Goal: Transaction & Acquisition: Purchase product/service

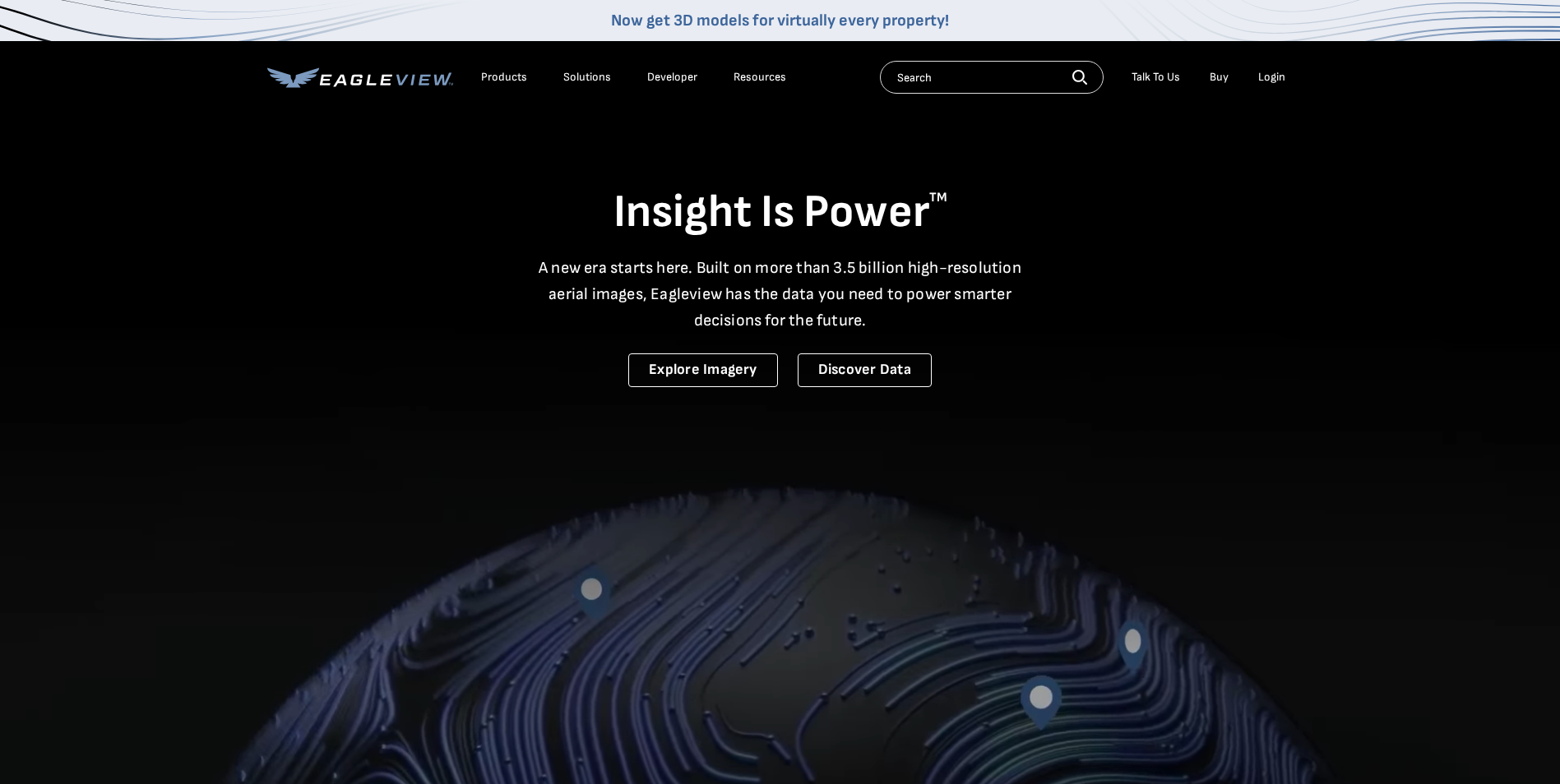
click at [1276, 72] on div "Login" at bounding box center [1272, 77] width 27 height 15
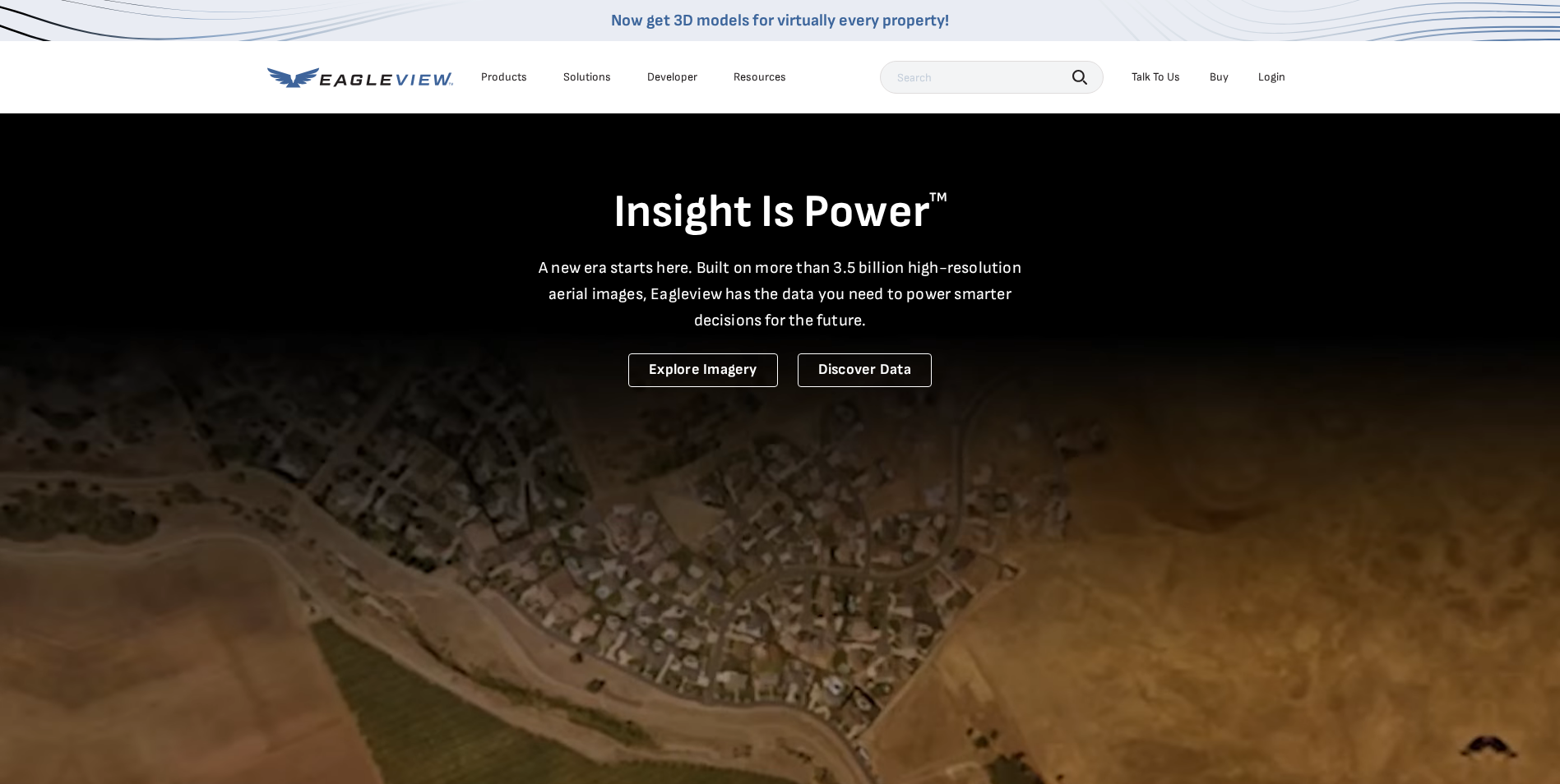
click at [1272, 76] on div "Login" at bounding box center [1272, 77] width 27 height 15
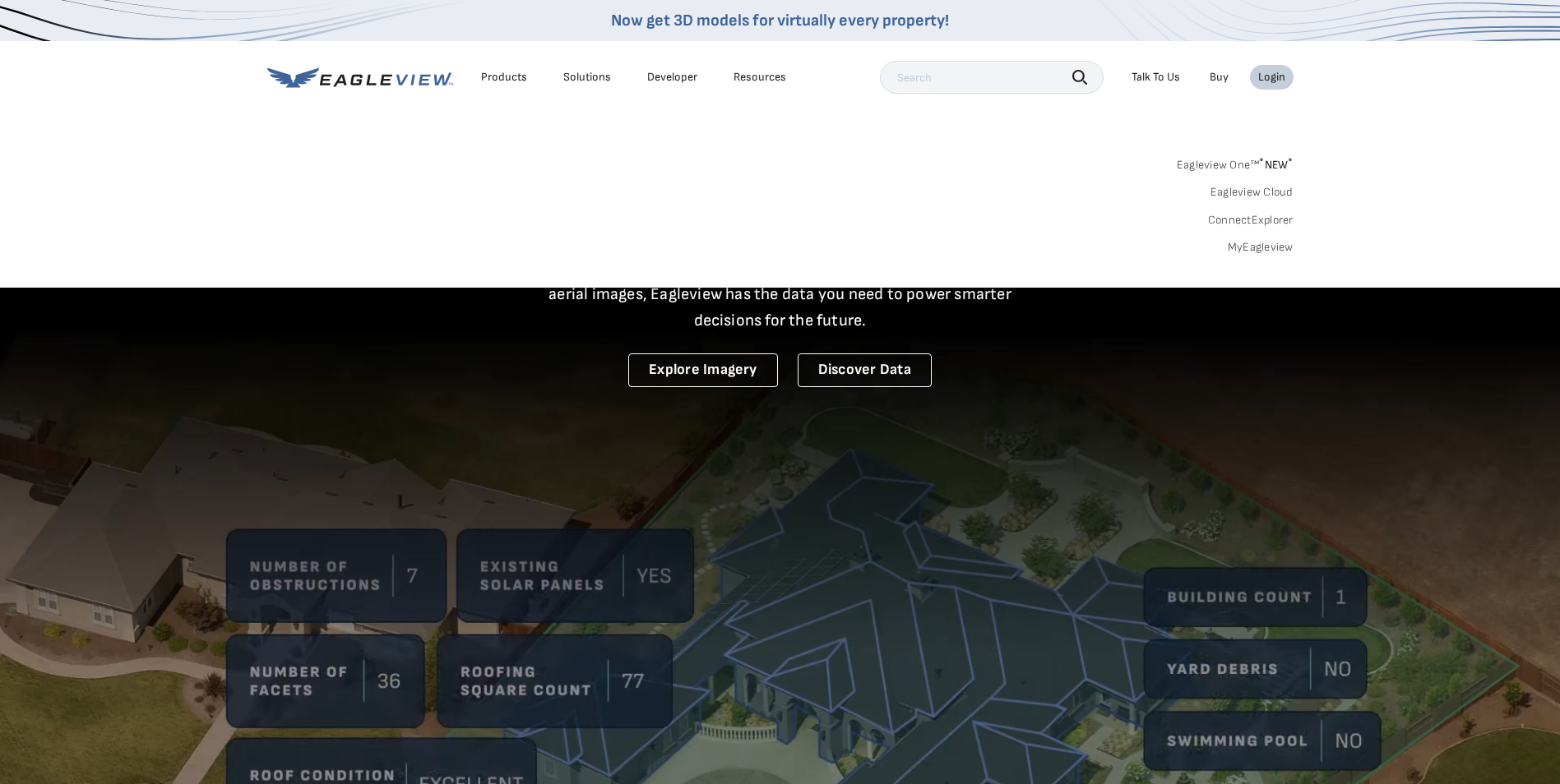
click at [1274, 245] on link "MyEagleview" at bounding box center [1260, 247] width 66 height 15
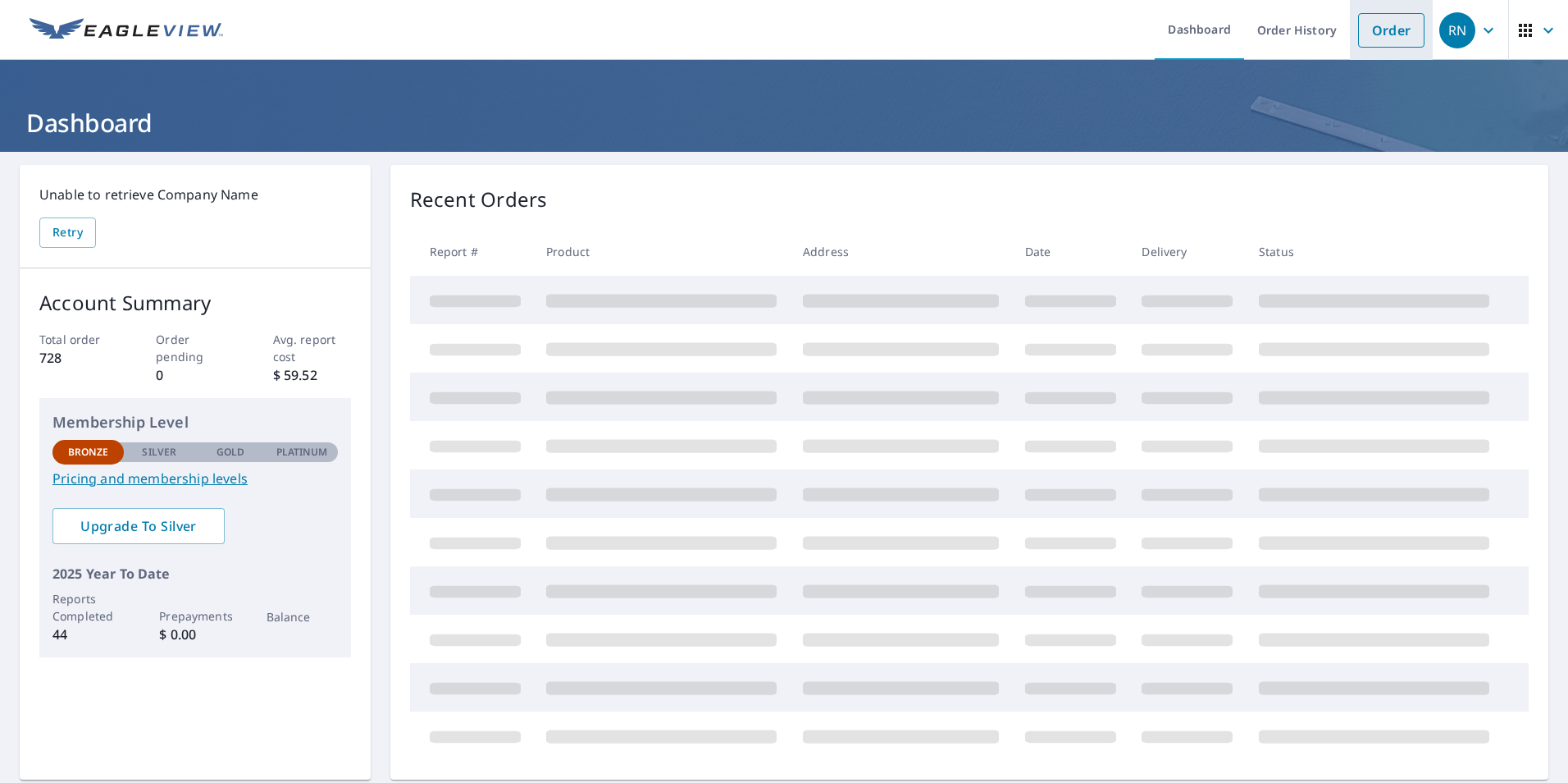
click at [1361, 44] on link "Order" at bounding box center [1391, 30] width 66 height 34
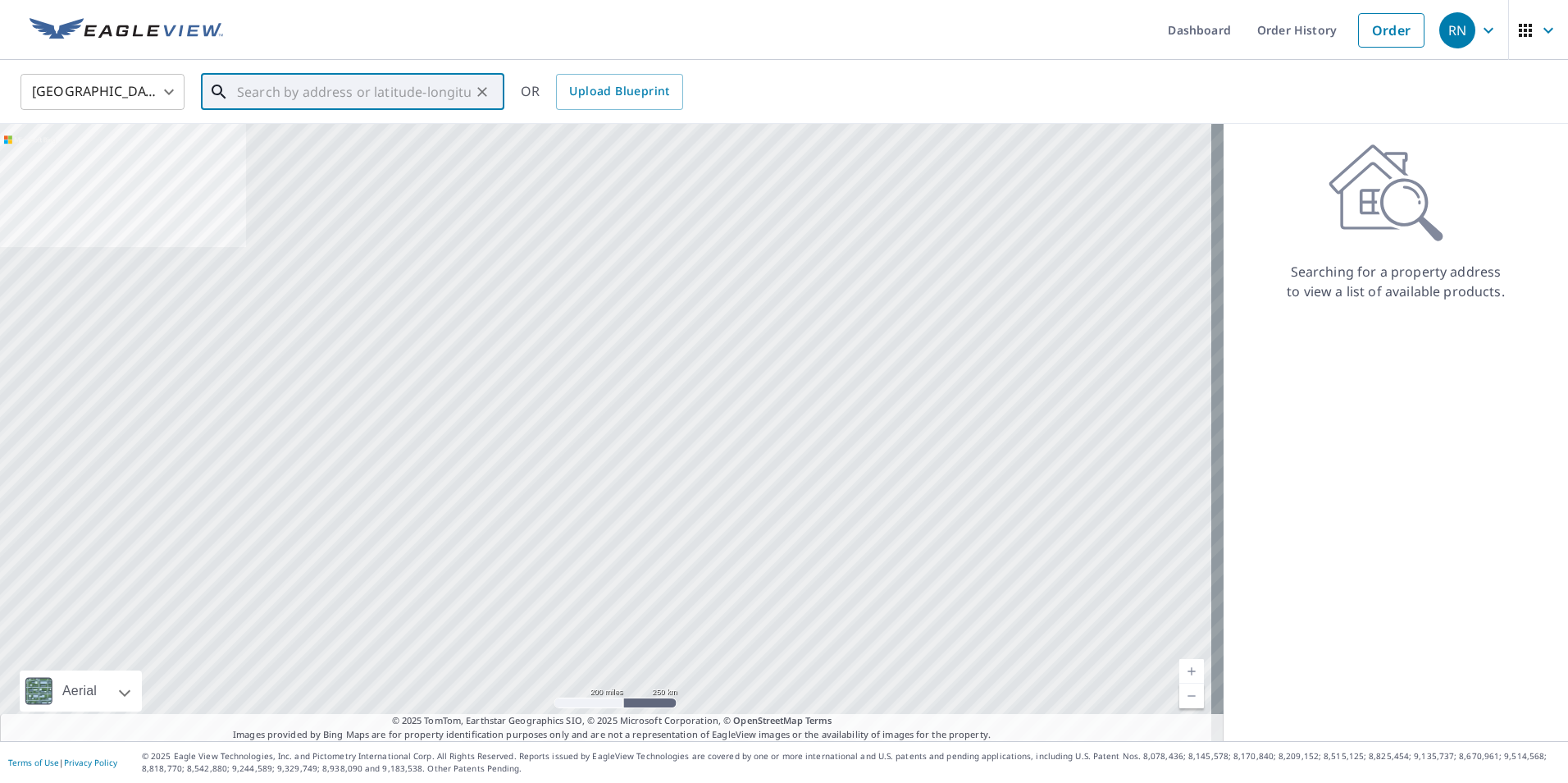
click at [307, 91] on input "text" at bounding box center [353, 91] width 234 height 46
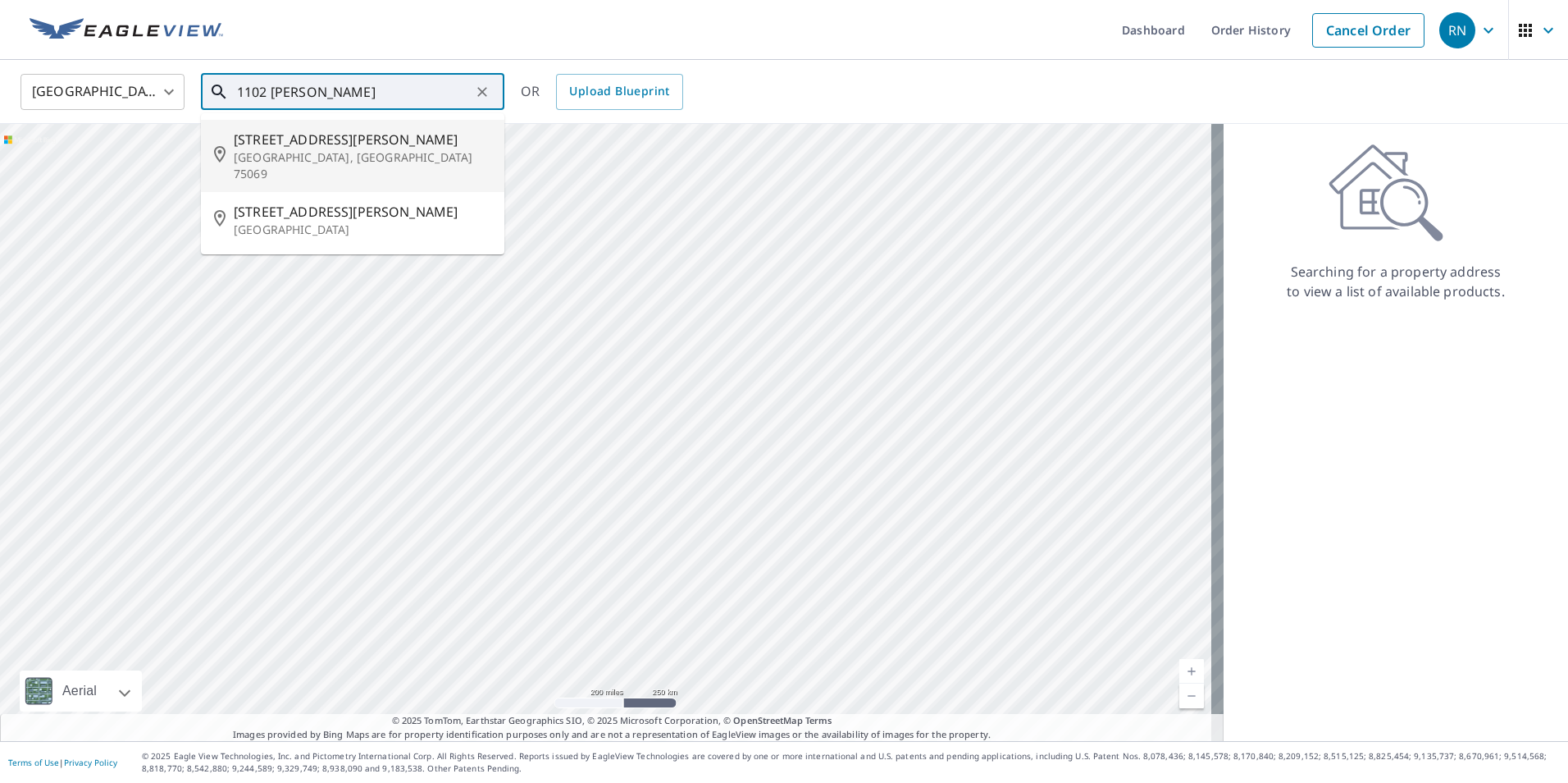
click at [286, 161] on p "Mckinney, TX 75069" at bounding box center [362, 166] width 257 height 33
type input "1102 W Lamar St Mckinney, TX 75069"
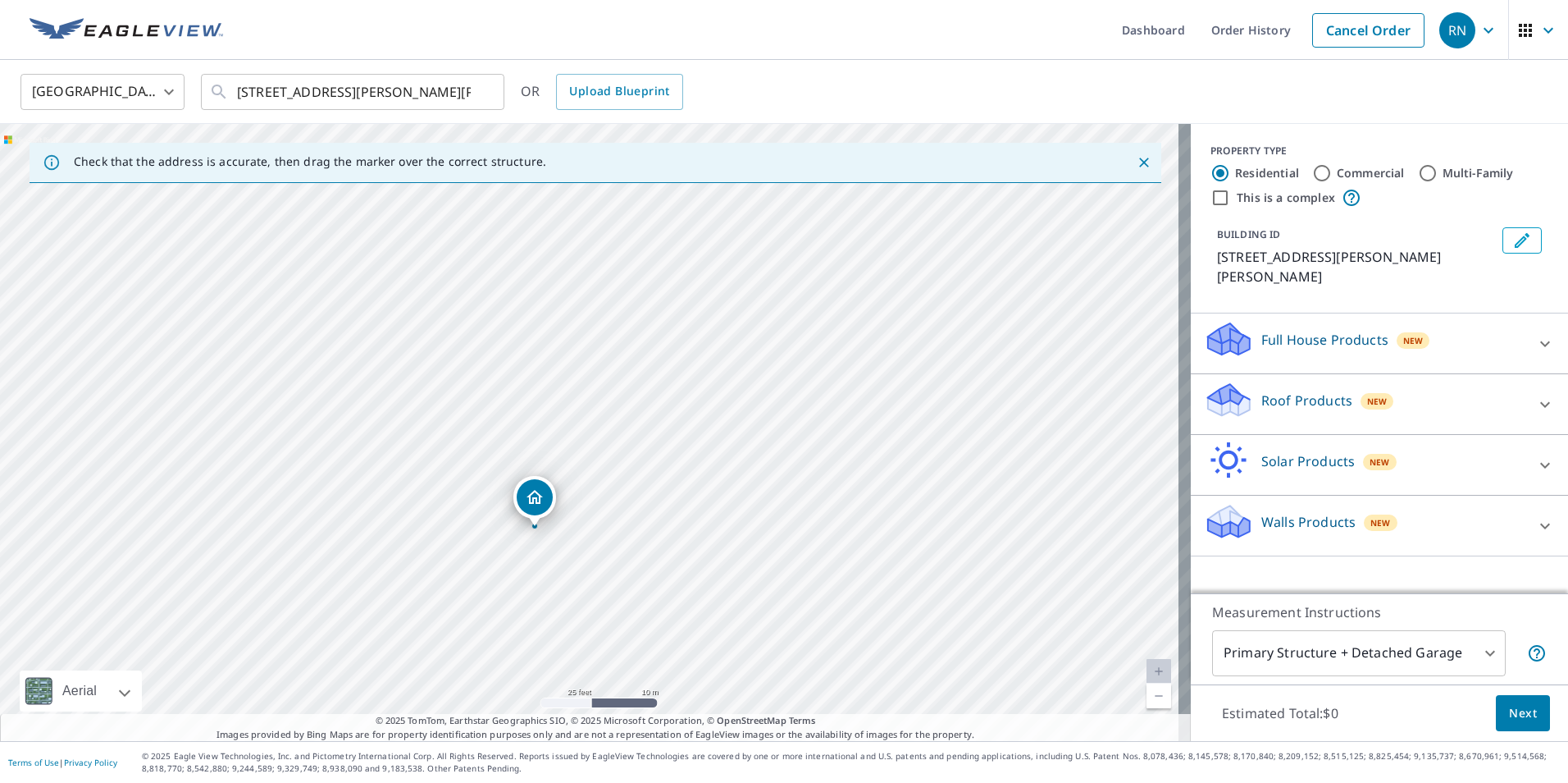
click at [537, 499] on icon "Dropped pin, building 1, Residential property, 1102 W Lamar St Mckinney, TX 750…" at bounding box center [534, 496] width 17 height 14
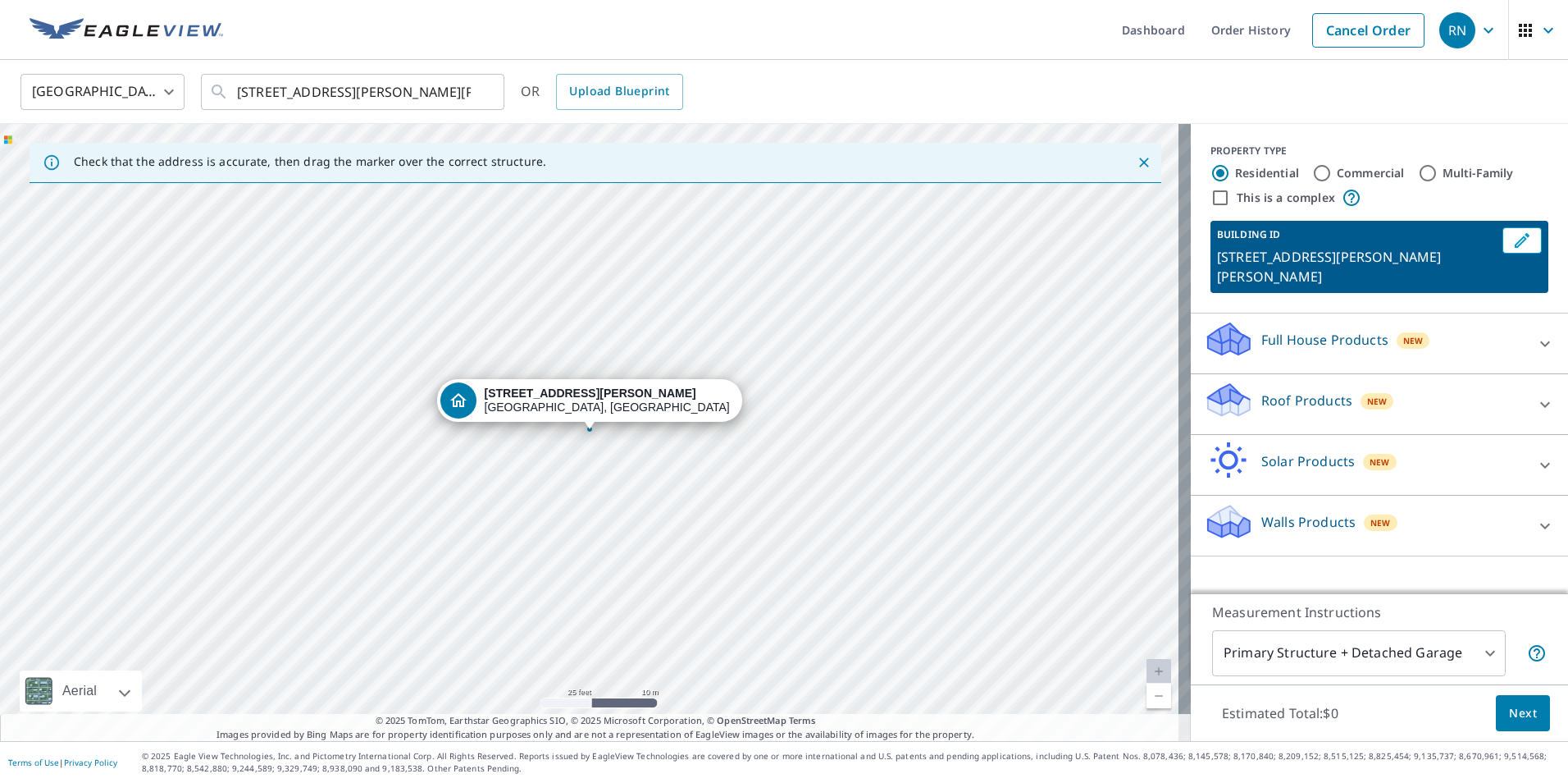
click at [1313, 333] on div "Full House Products New" at bounding box center [1364, 343] width 321 height 47
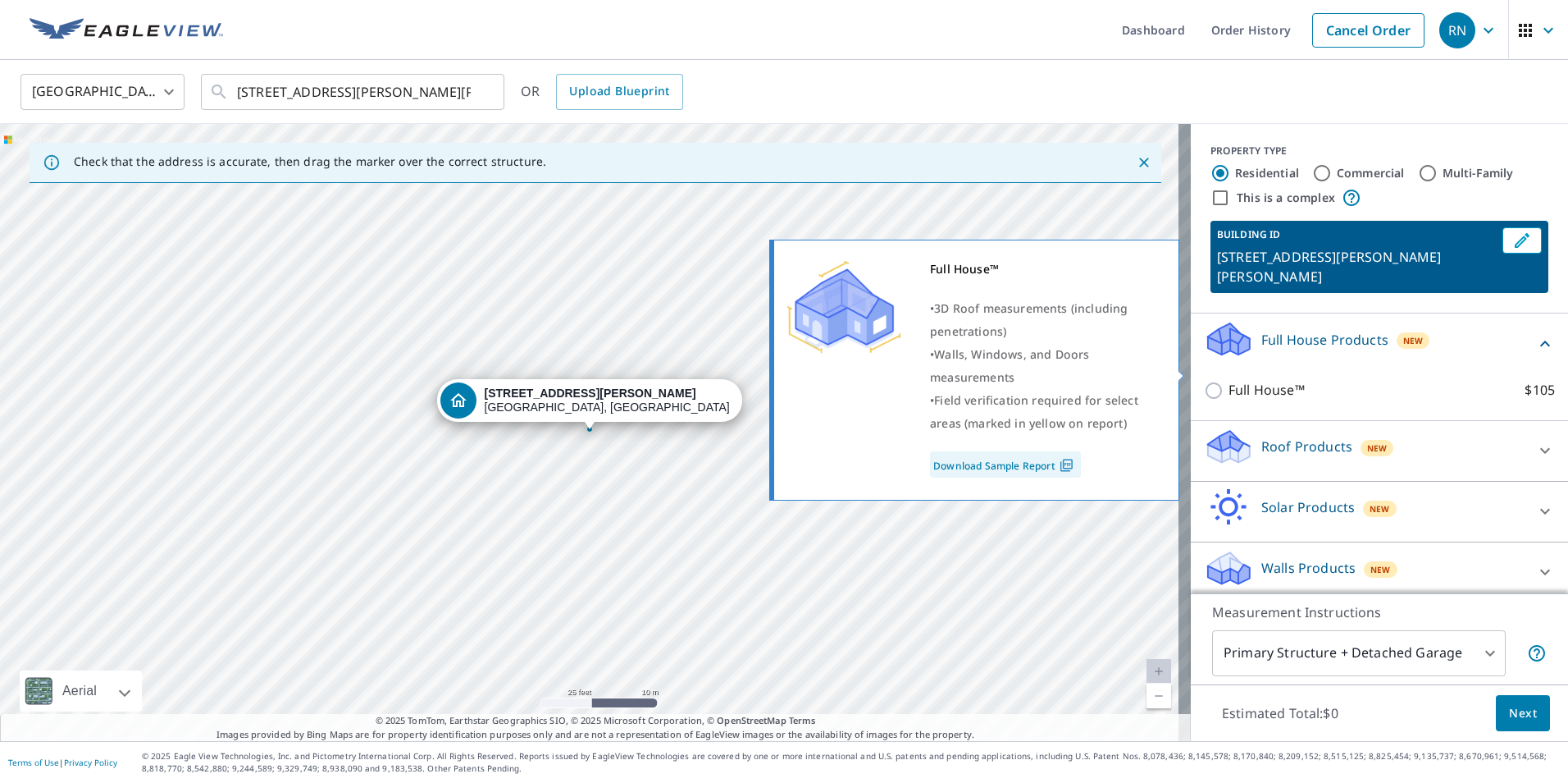
click at [1284, 380] on p "Full House™" at bounding box center [1267, 390] width 77 height 20
click at [1229, 381] on input "Full House™ $105" at bounding box center [1216, 391] width 24 height 19
checkbox input "true"
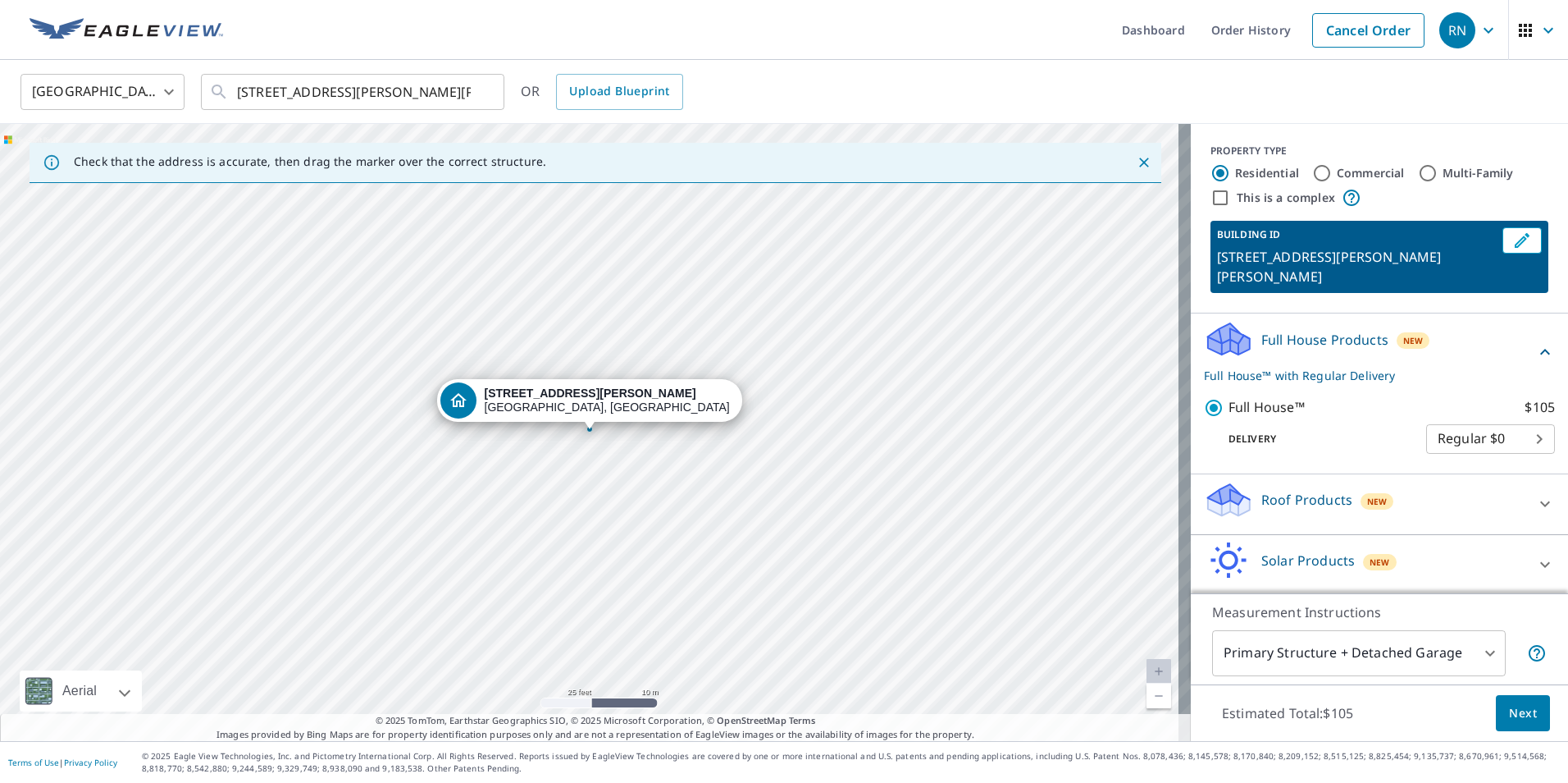
scroll to position [44, 0]
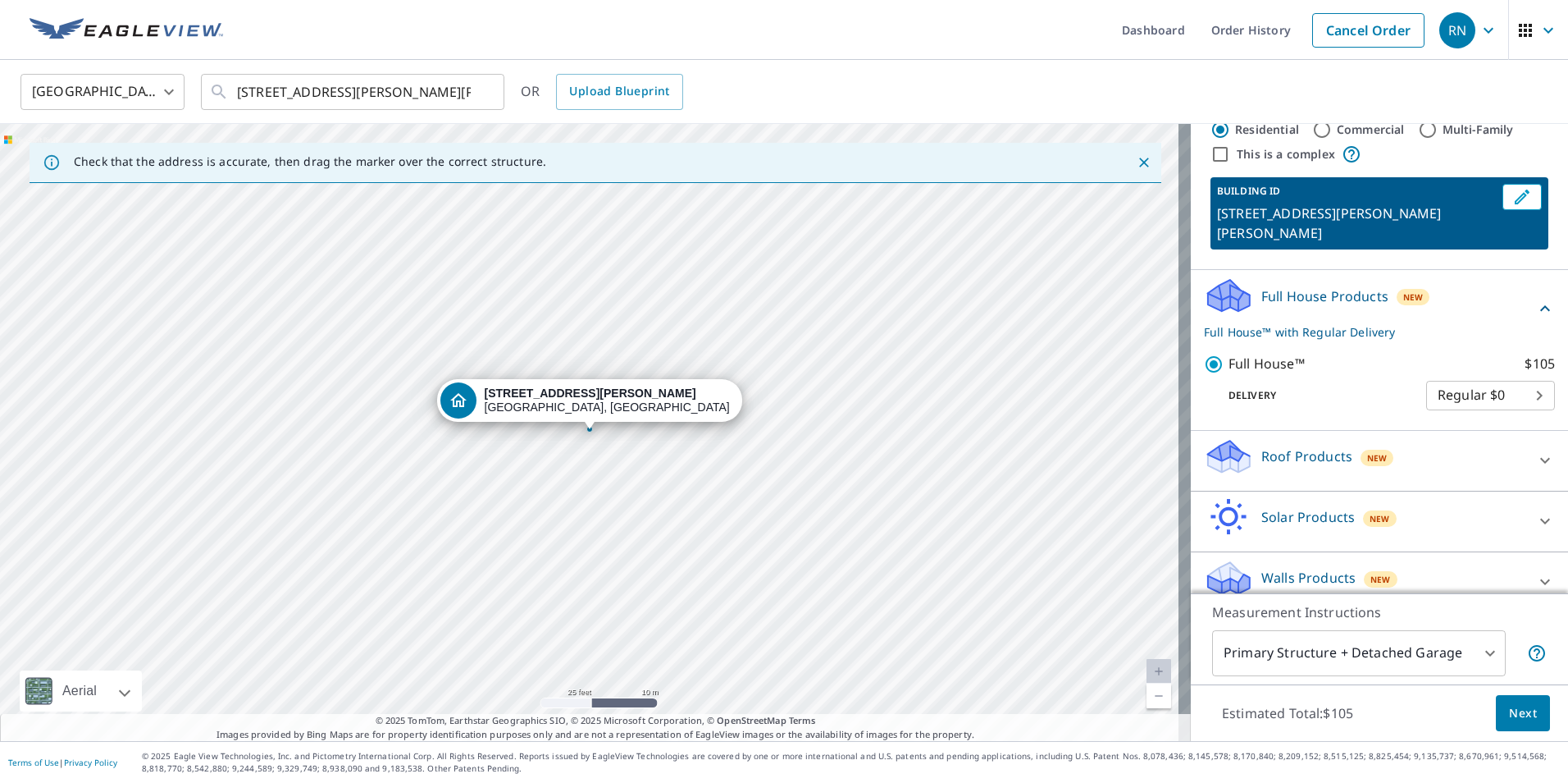
click at [1316, 447] on p "Roof Products" at bounding box center [1307, 457] width 91 height 19
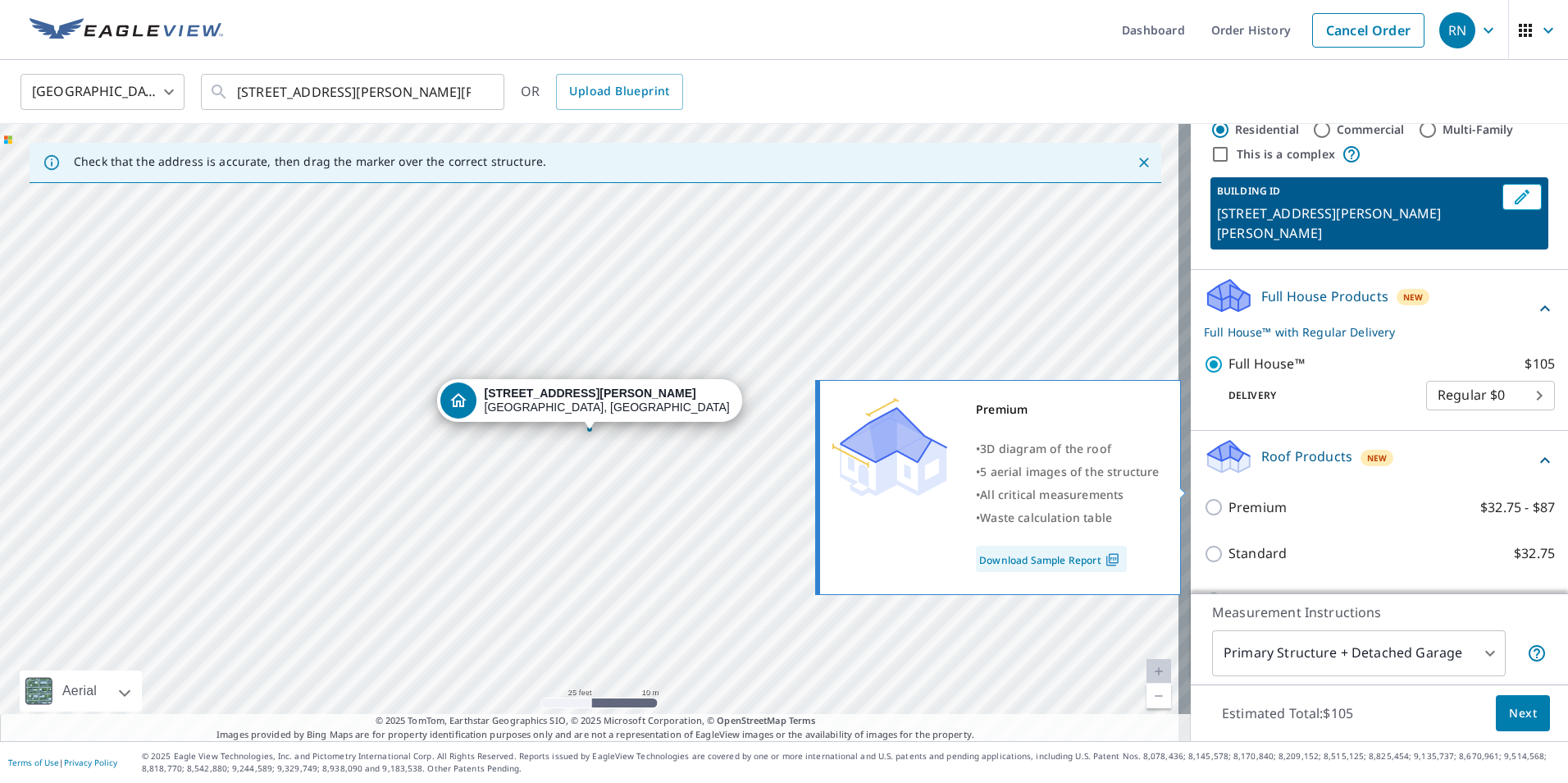
click at [1270, 497] on p "Premium" at bounding box center [1258, 507] width 58 height 20
click at [1229, 497] on input "Premium $32.75 - $87" at bounding box center [1216, 507] width 24 height 19
checkbox input "true"
checkbox input "false"
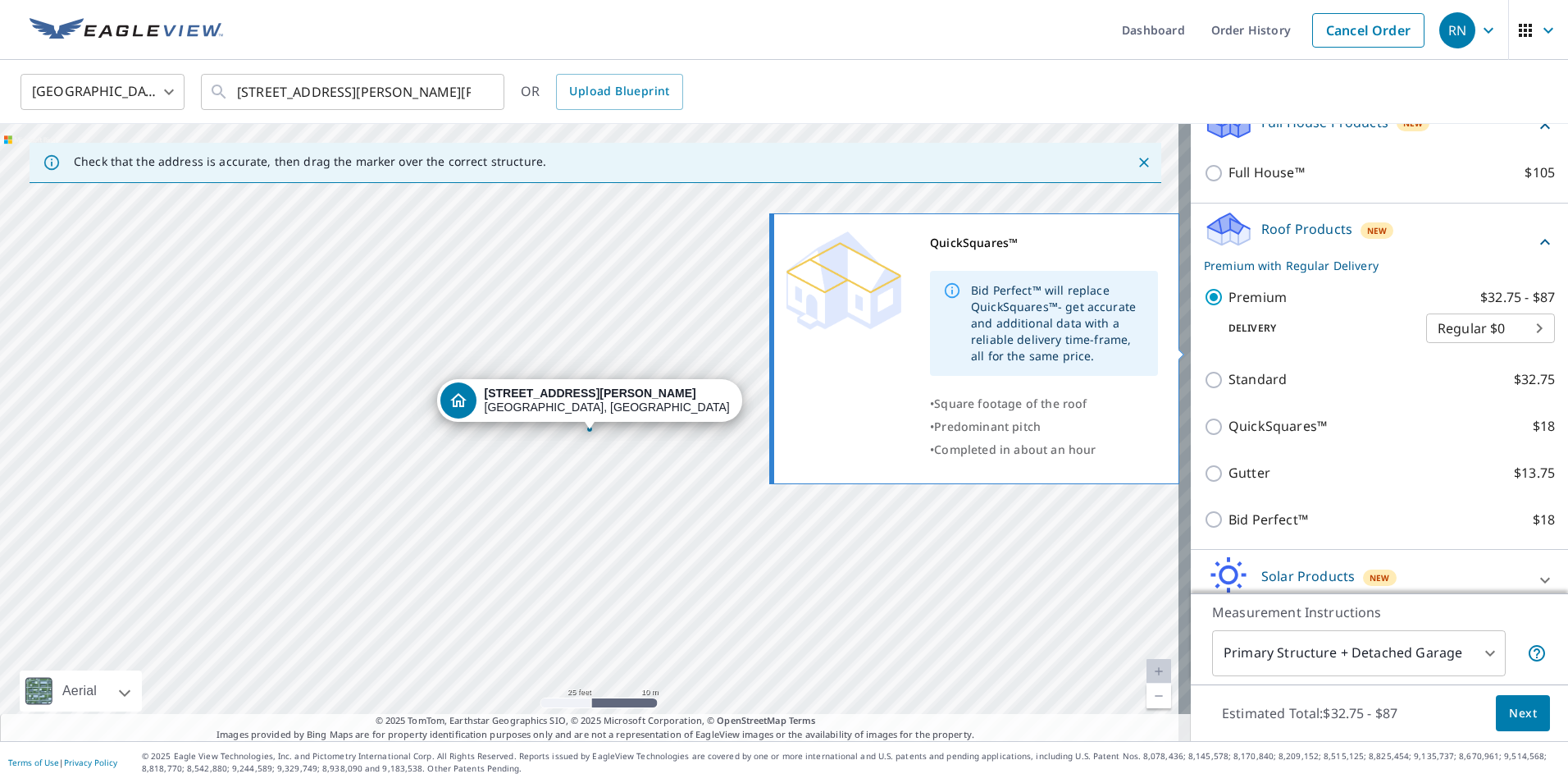
scroll to position [276, 0]
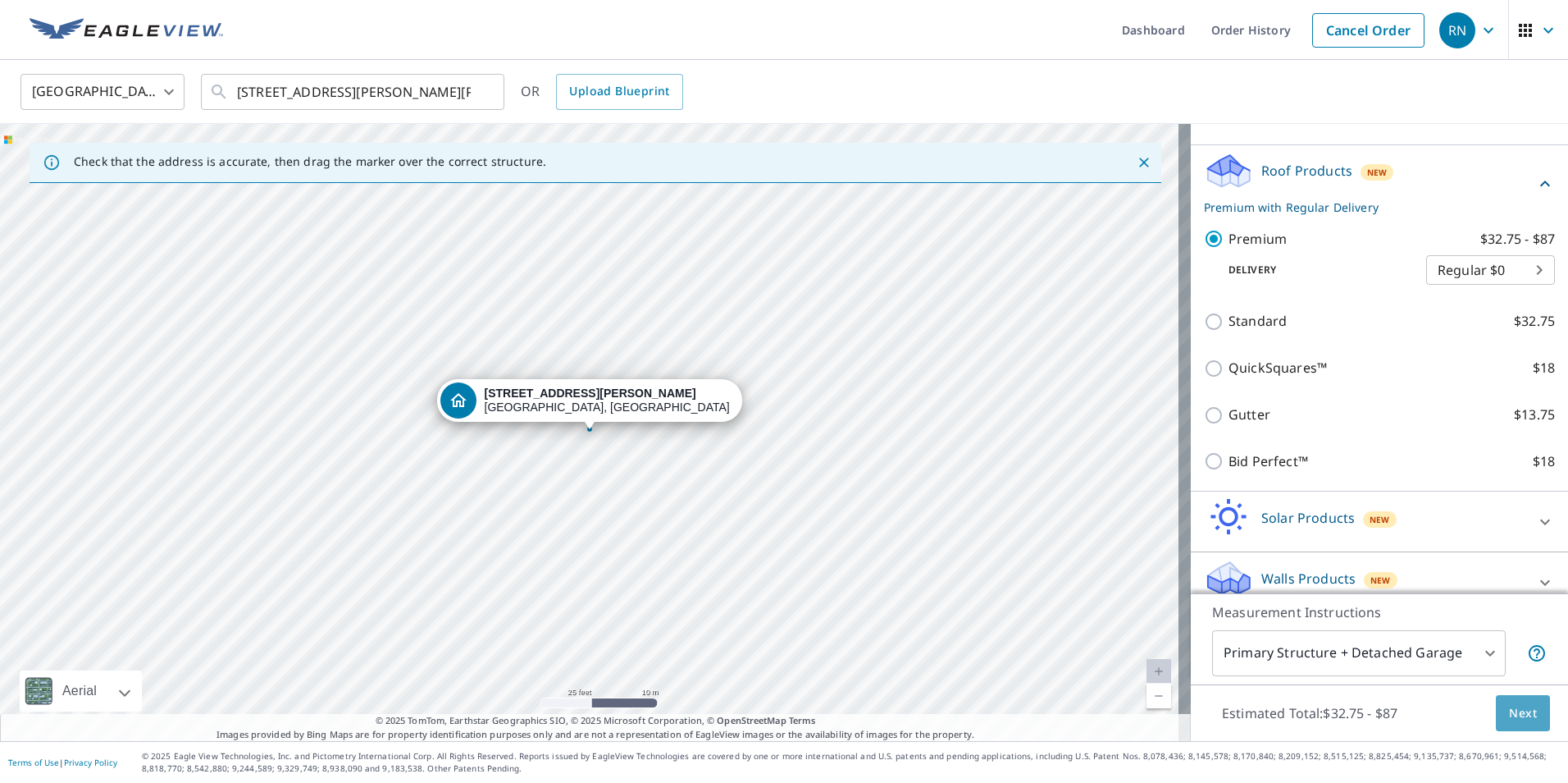
click at [1526, 710] on button "Next" at bounding box center [1523, 714] width 54 height 37
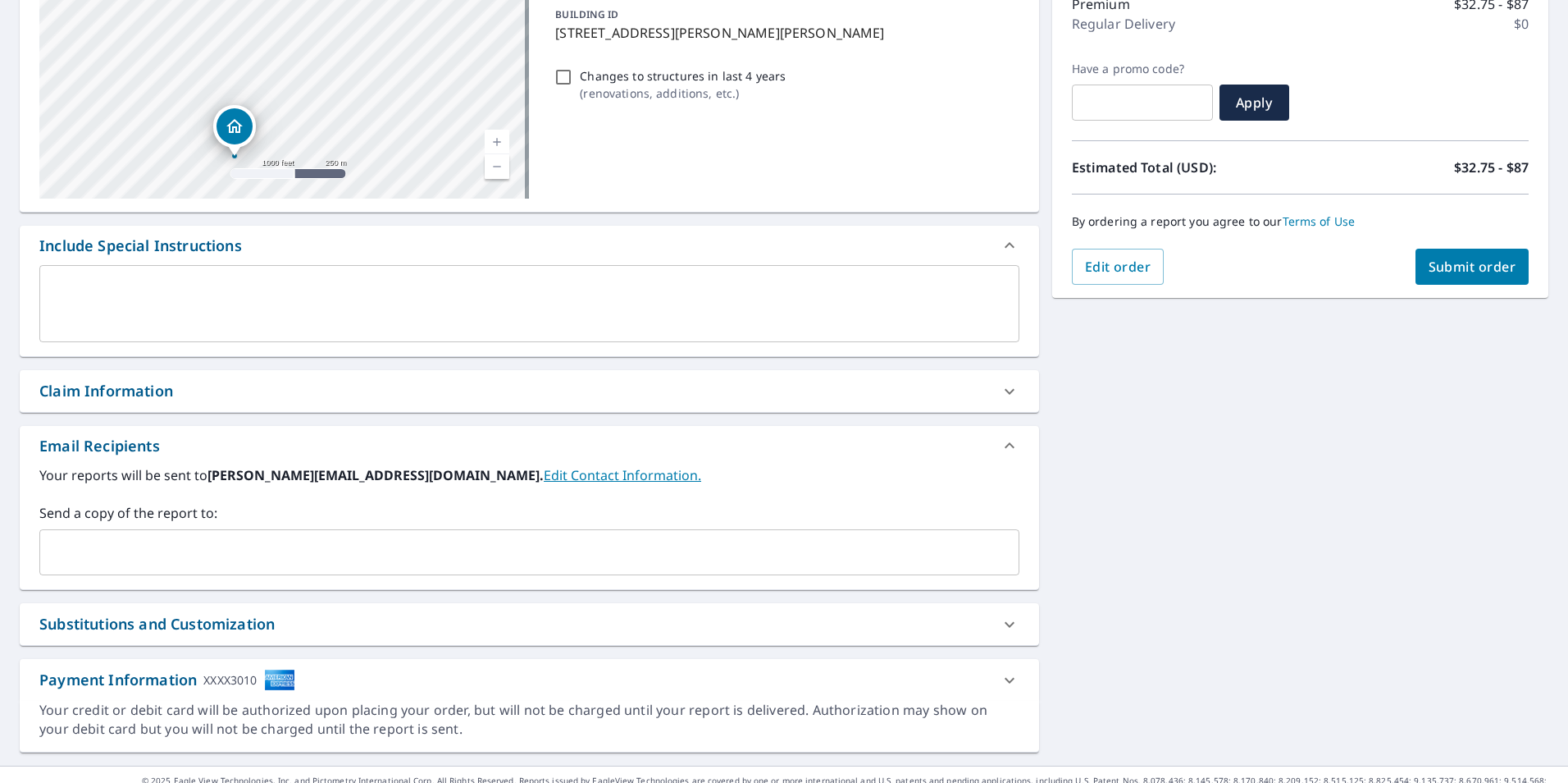
scroll to position [246, 0]
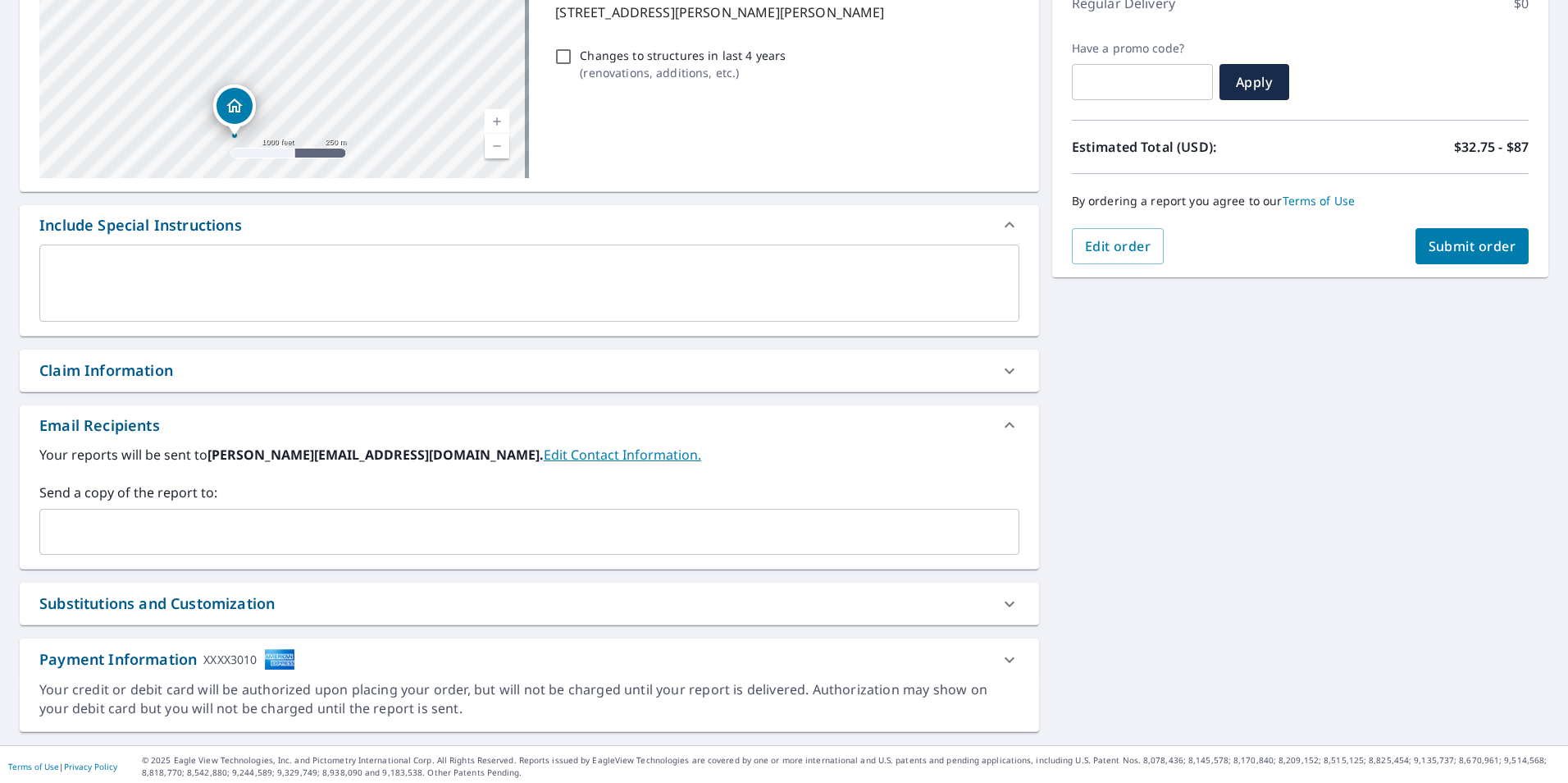
click at [148, 527] on input "text" at bounding box center [517, 531] width 941 height 31
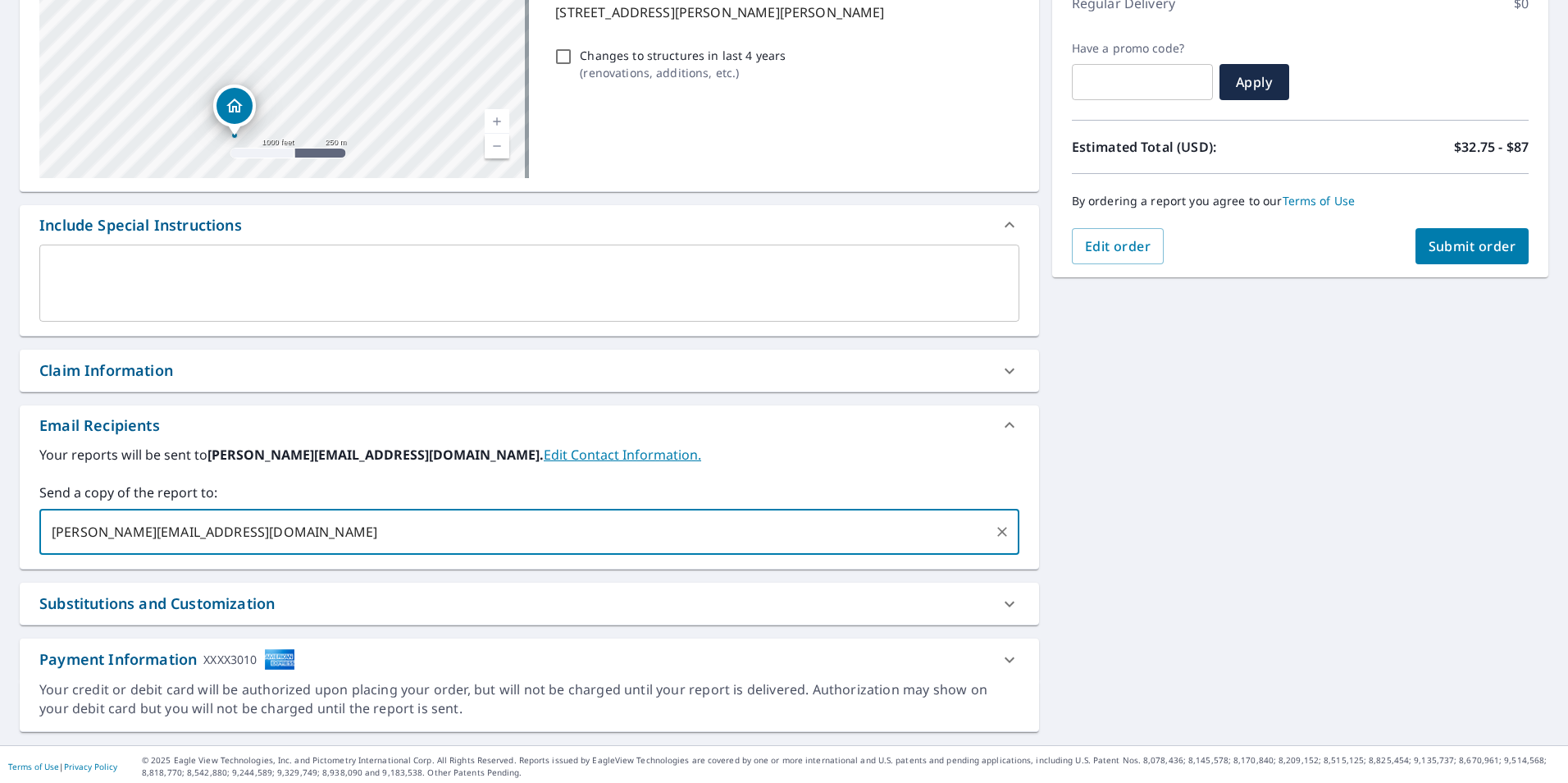
type input "vanessa@stamperroofing.com"
type input "A"
type input "Vanessa@stamperroofing.com"
paste input "alex@midasclaims.com"
type input "alex@midasclaims.com"
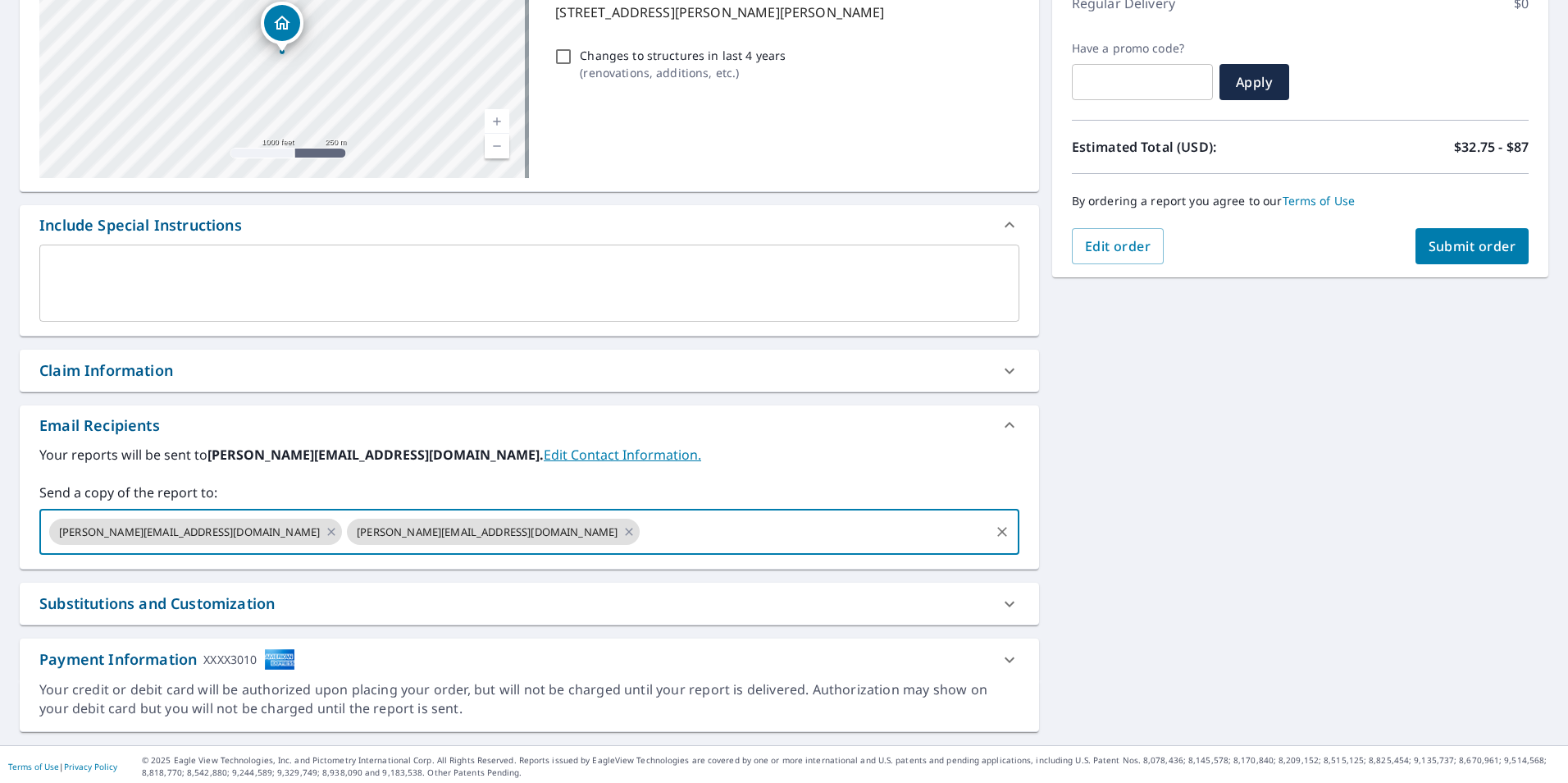
scroll to position [251, 0]
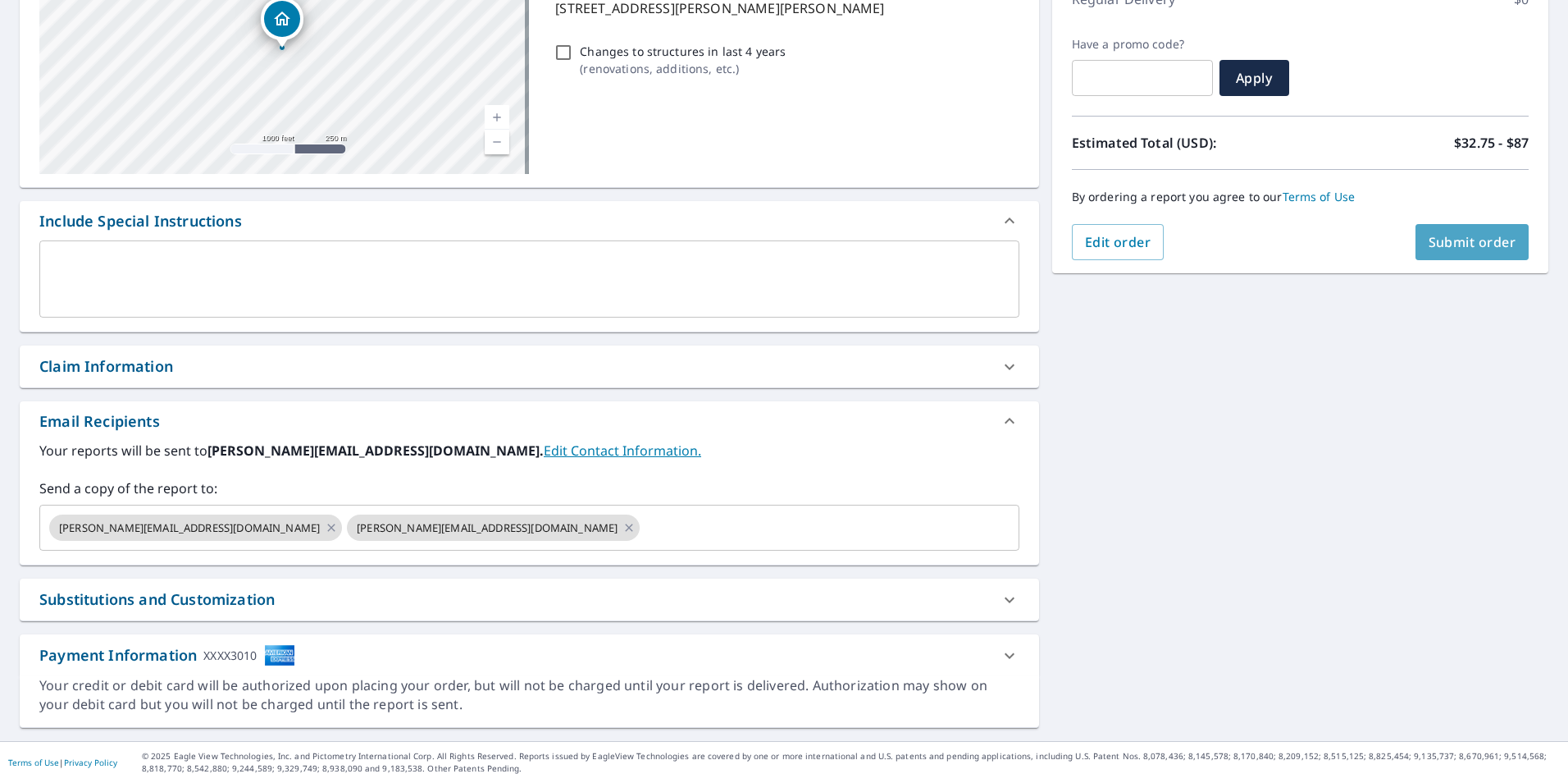
click at [1478, 232] on button "Submit order" at bounding box center [1472, 242] width 114 height 36
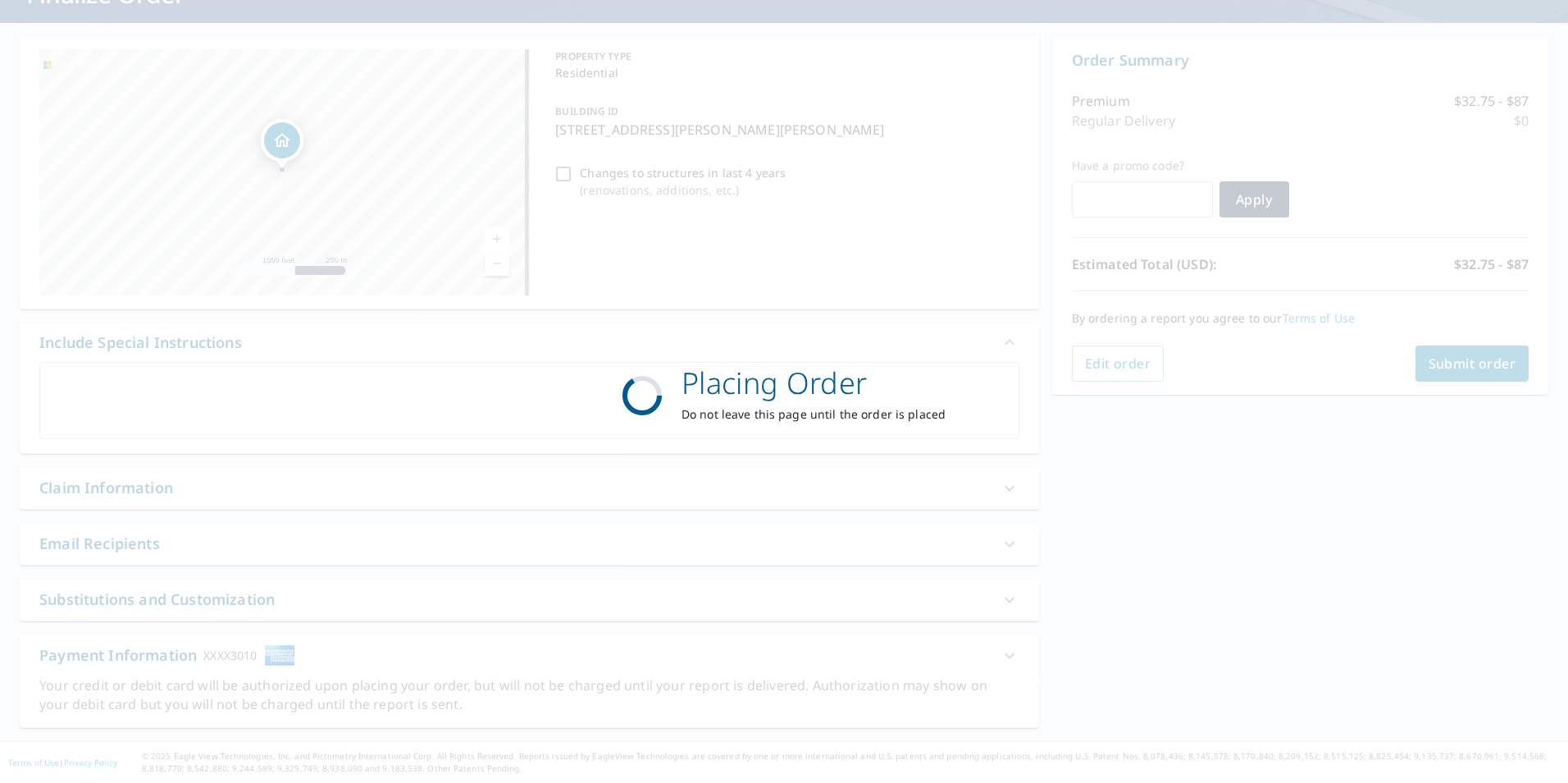
scroll to position [129, 0]
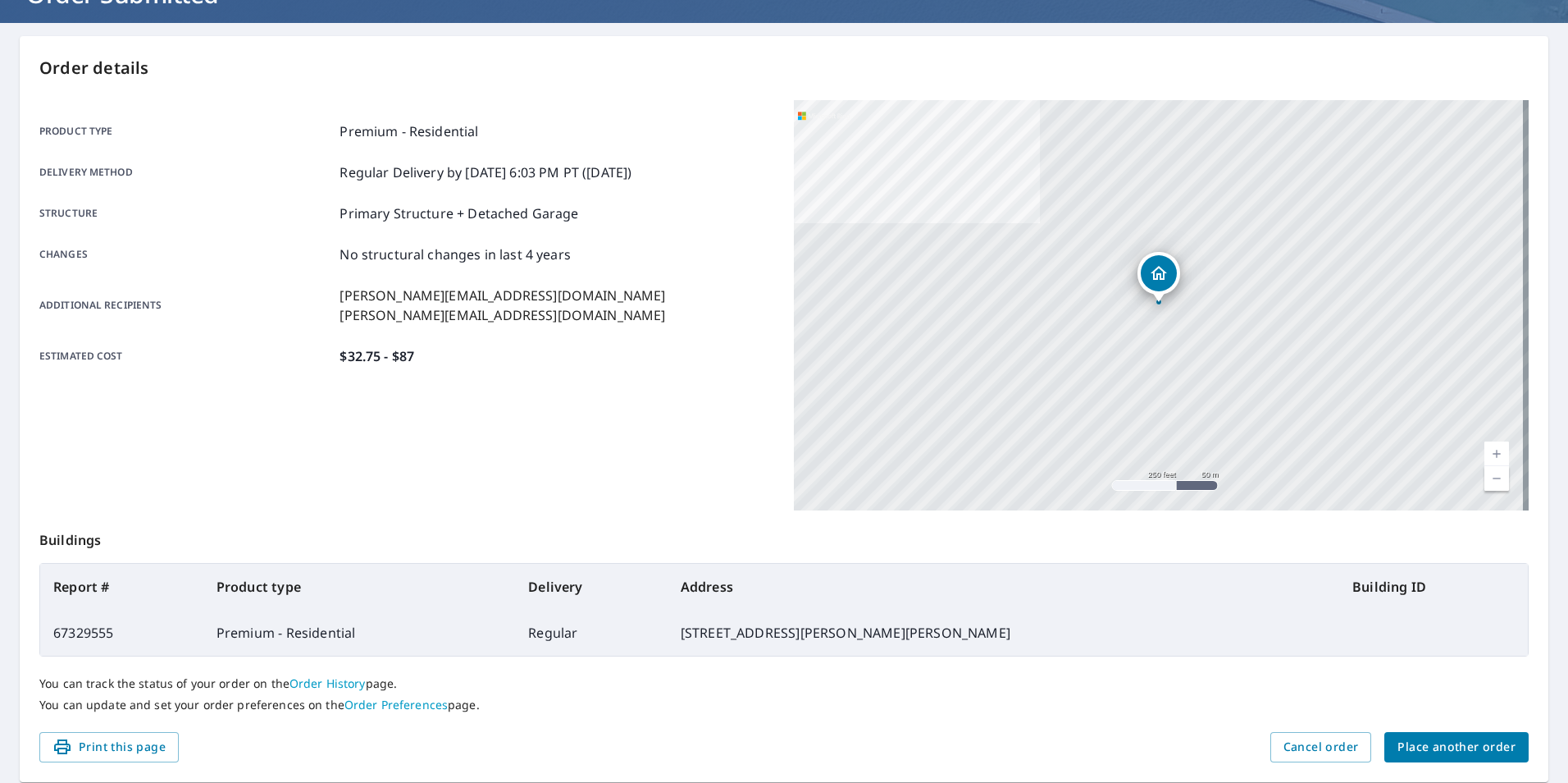
click at [570, 447] on div "Product type Premium - Residential Delivery method Regular Delivery by 9/8/2025…" at bounding box center [407, 305] width 735 height 410
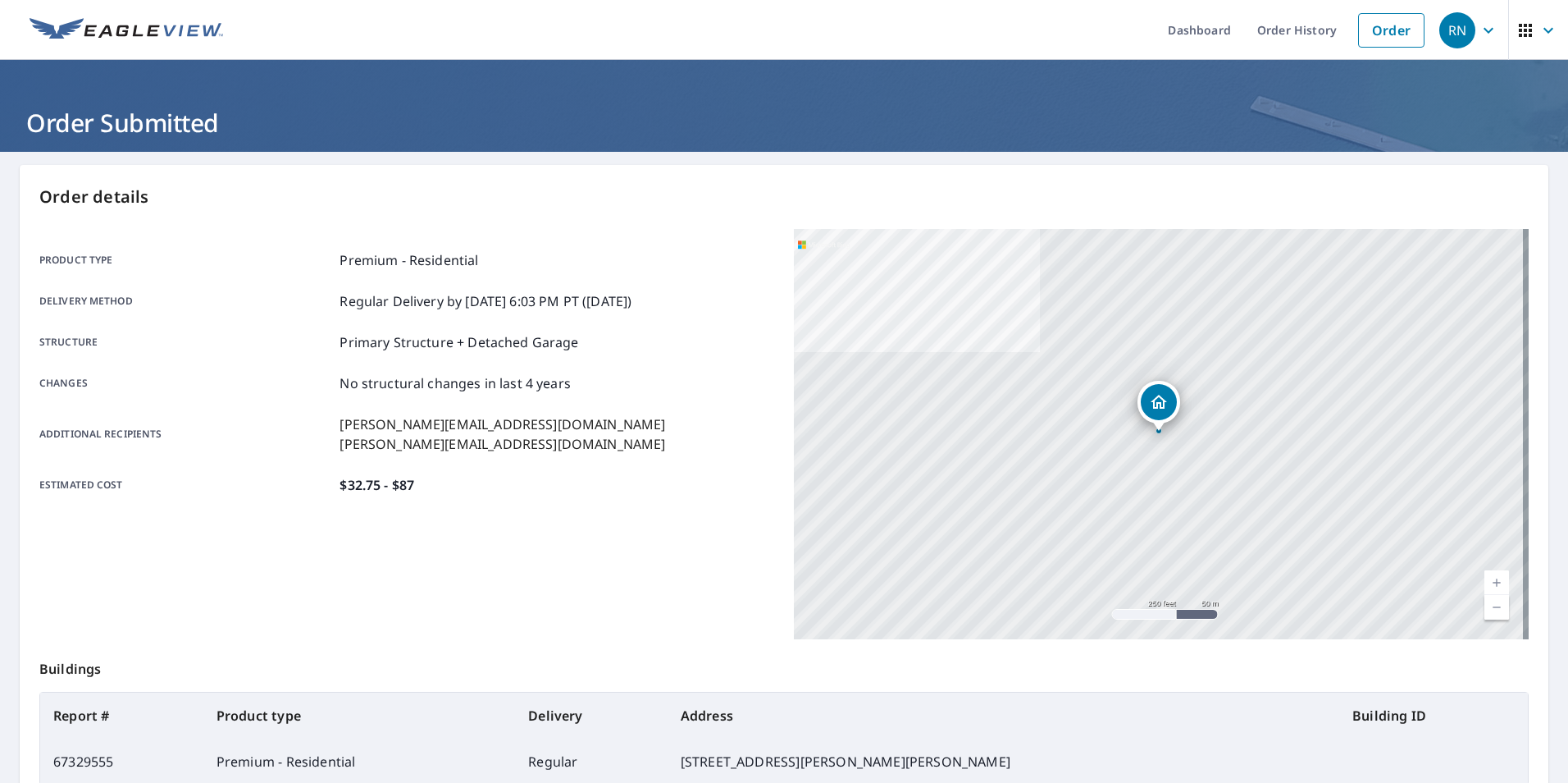
click at [739, 376] on div "Changes No structural changes in last 4 years" at bounding box center [407, 383] width 735 height 19
